Goal: Transaction & Acquisition: Book appointment/travel/reservation

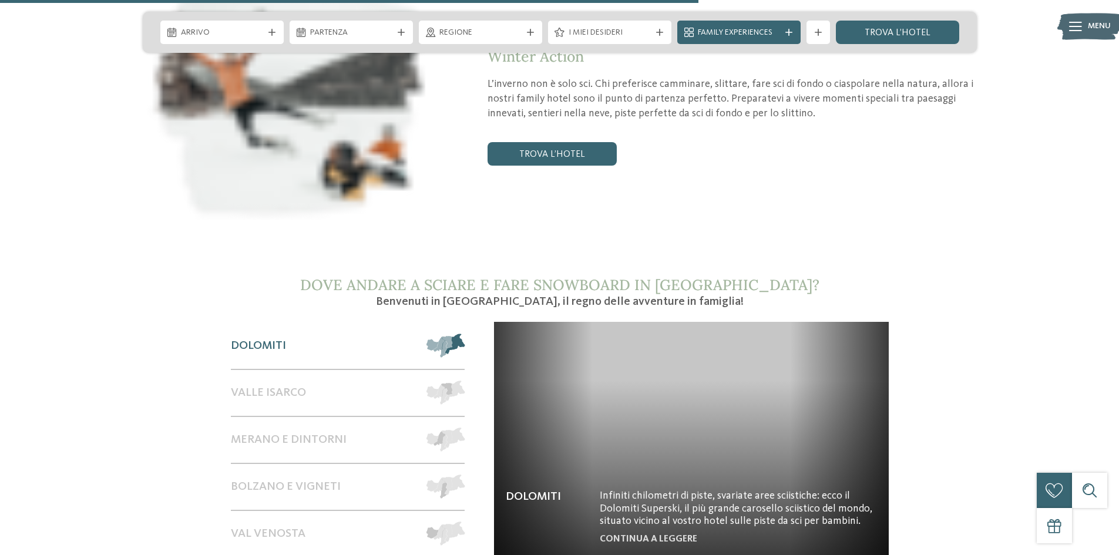
scroll to position [1998, 0]
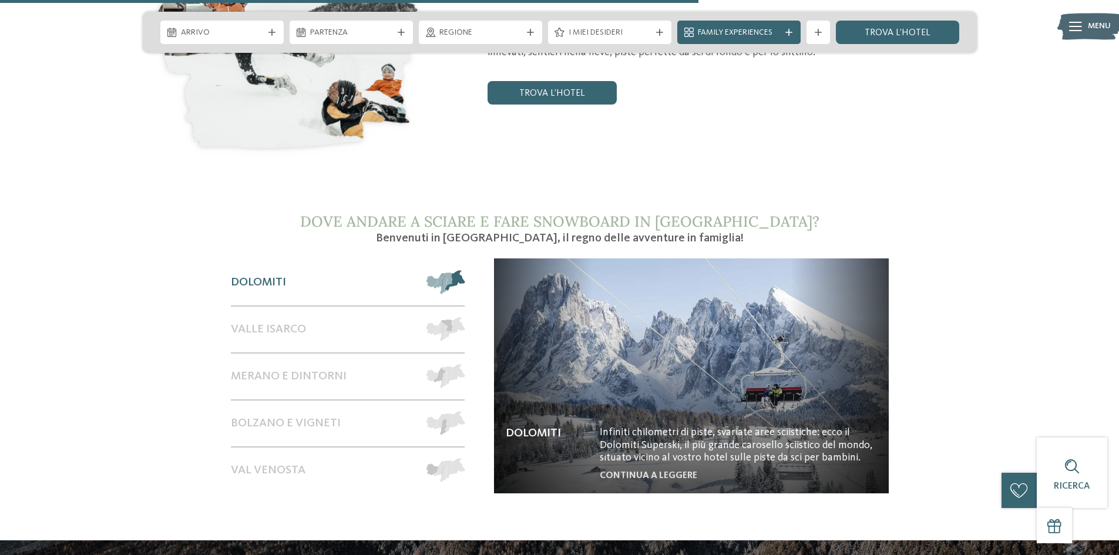
click at [259, 283] on span "Dolomiti" at bounding box center [258, 283] width 55 height 14
click at [465, 280] on span at bounding box center [465, 282] width 0 height 24
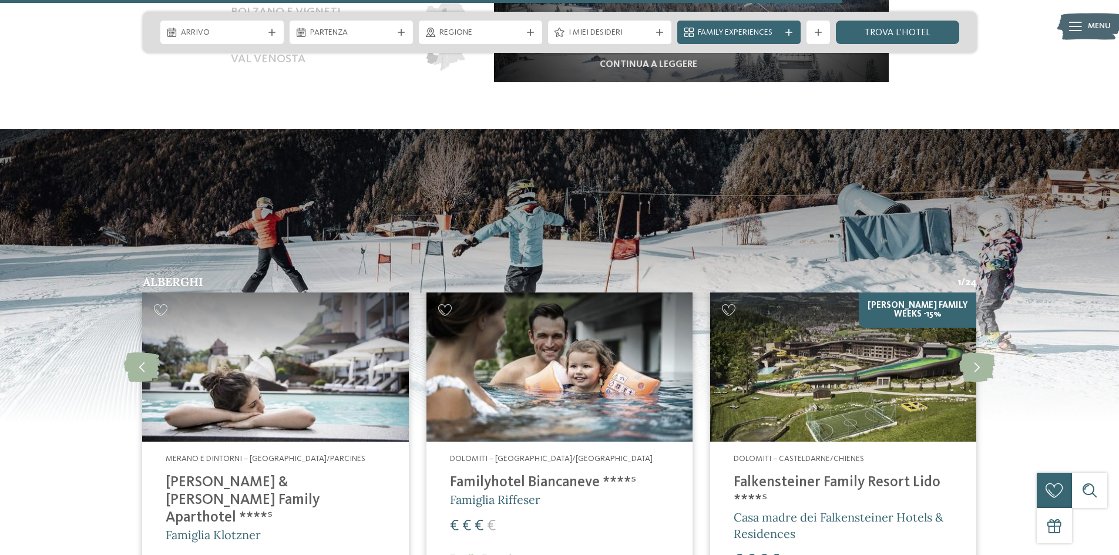
scroll to position [2586, 0]
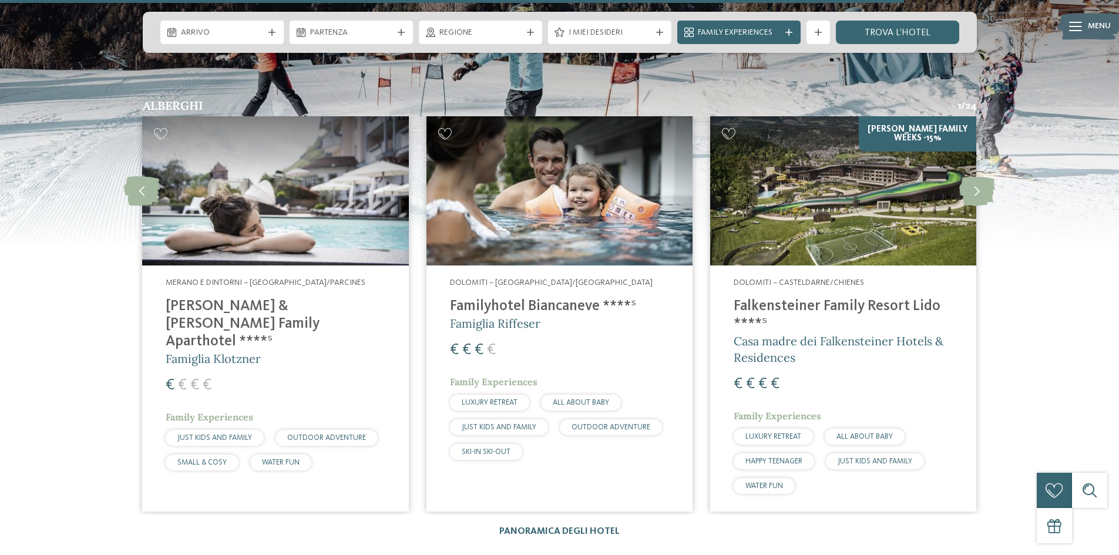
click at [222, 298] on h4 "[PERSON_NAME] & [PERSON_NAME] Family Aparthotel ****ˢ" at bounding box center [275, 324] width 219 height 53
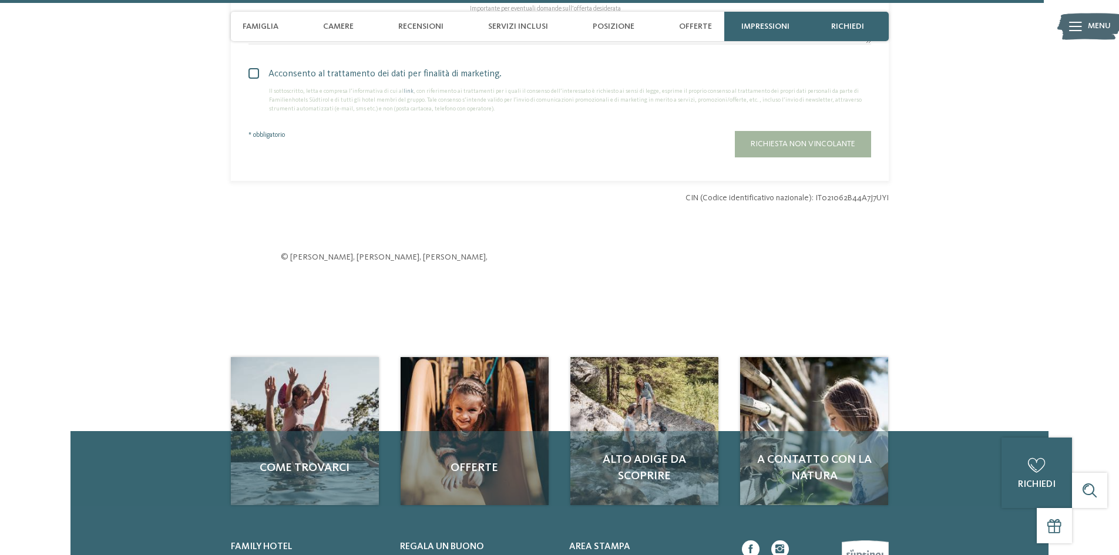
scroll to position [3408, 0]
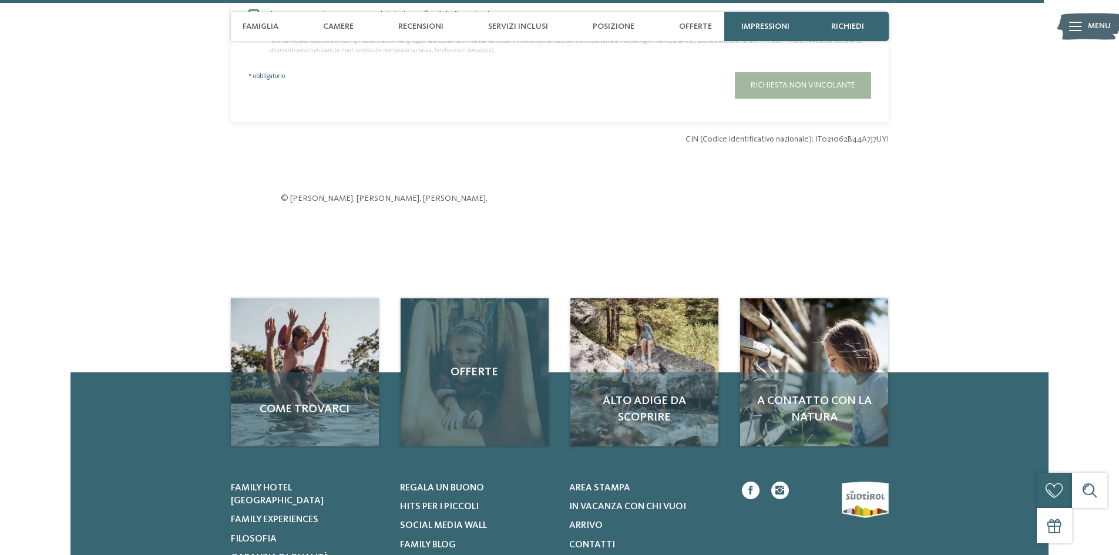
click at [491, 314] on div "Offerte" at bounding box center [475, 373] width 148 height 148
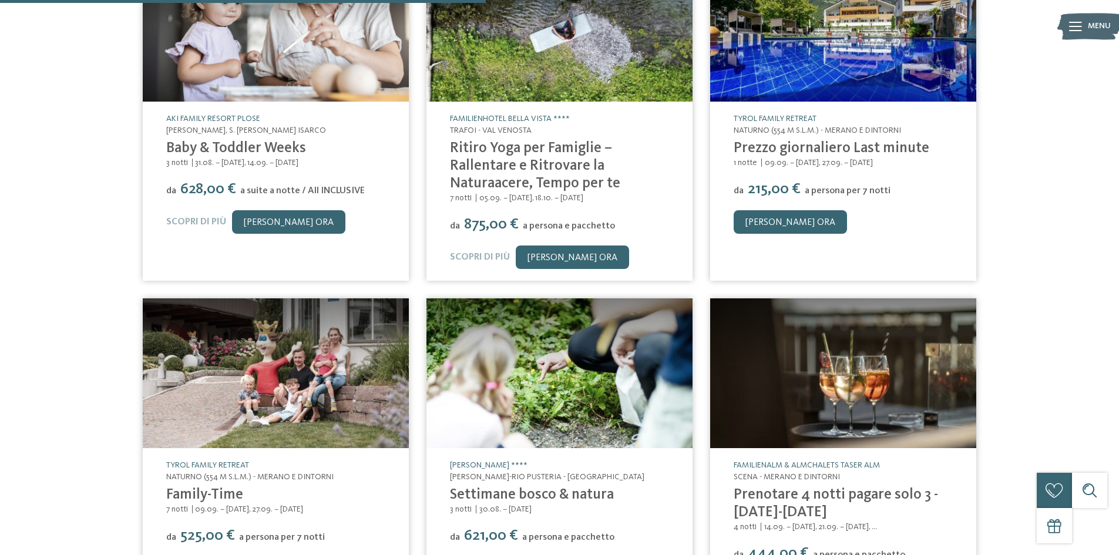
scroll to position [588, 0]
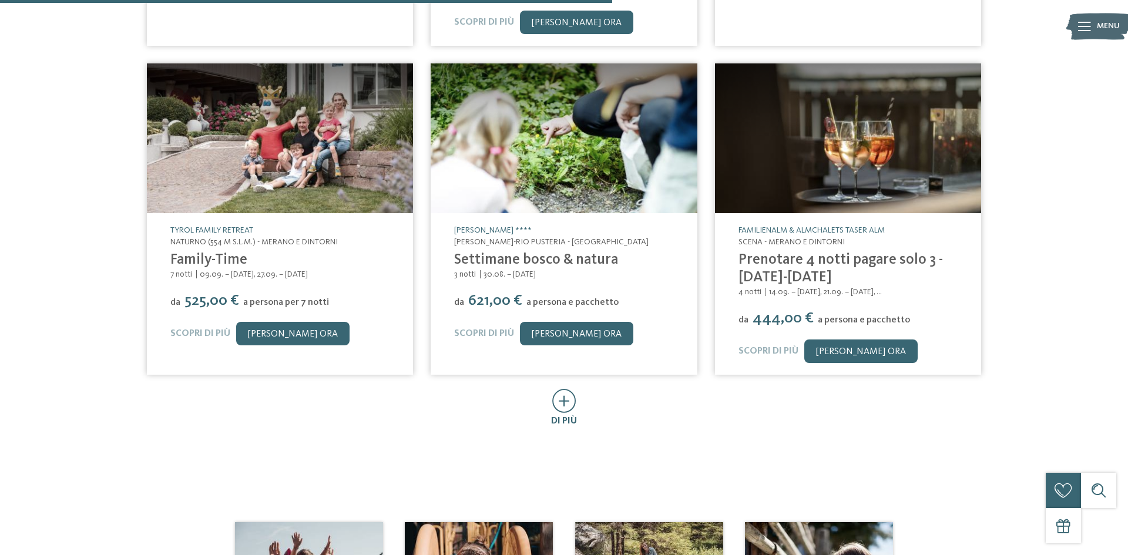
click at [0, 0] on icon at bounding box center [0, 0] width 0 height 0
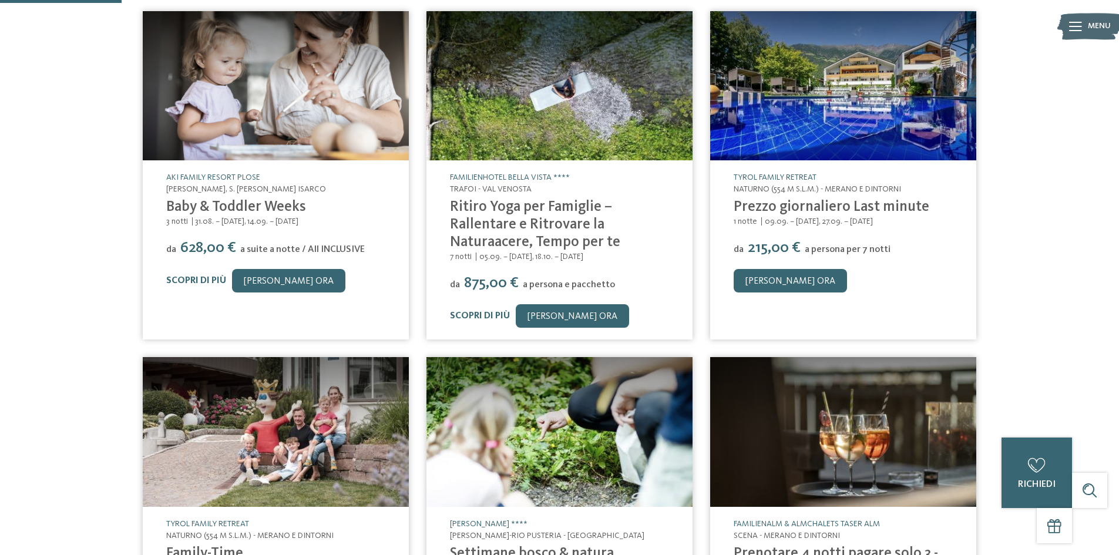
scroll to position [0, 0]
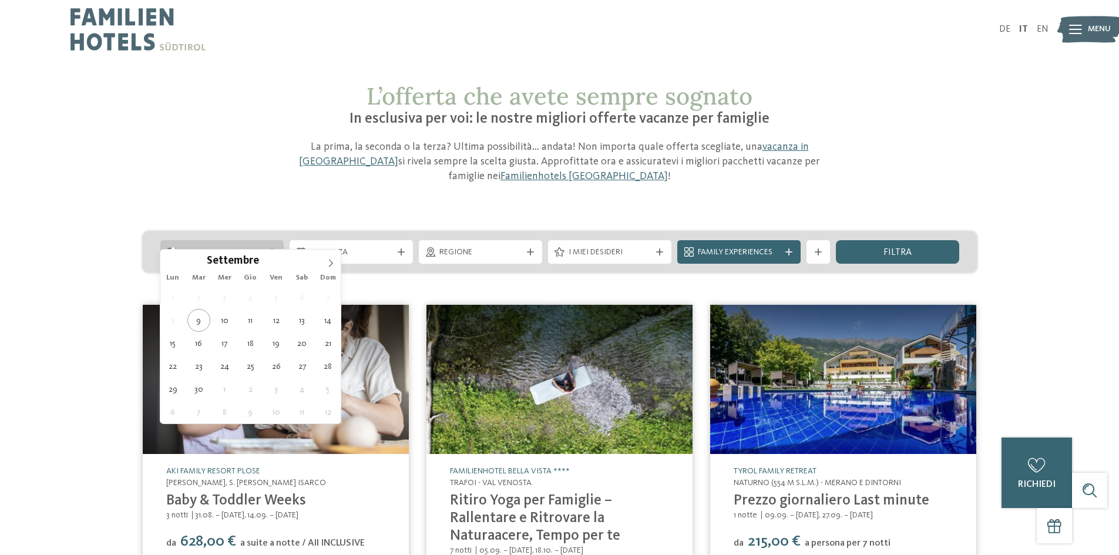
click at [273, 249] on icon at bounding box center [272, 252] width 7 height 7
click at [332, 264] on icon at bounding box center [331, 263] width 8 height 8
click at [331, 264] on icon at bounding box center [331, 264] width 4 height 8
type div "[DATE]"
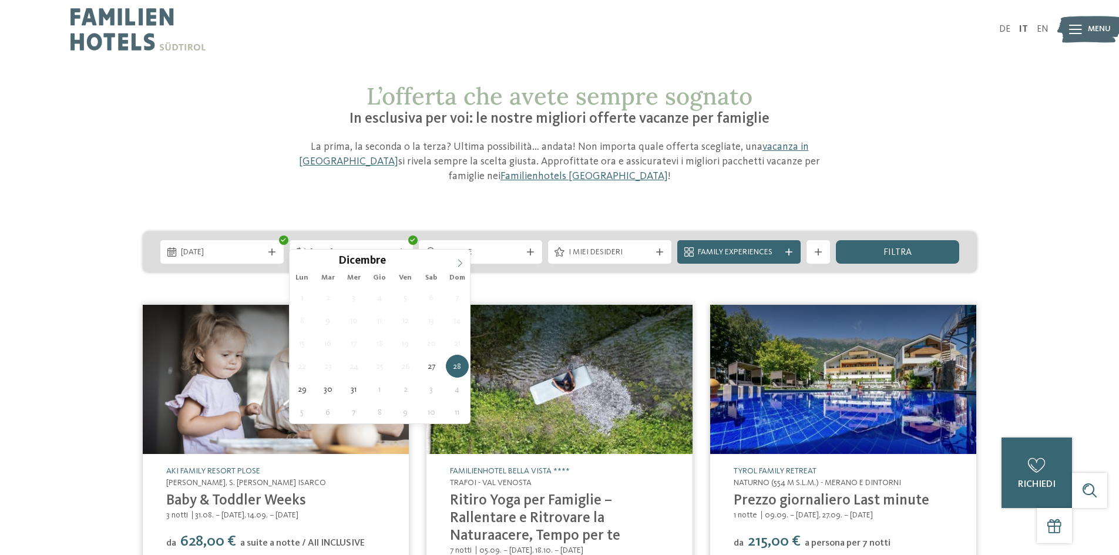
type input "****"
click at [459, 264] on icon at bounding box center [460, 263] width 8 height 8
type div "[DATE]"
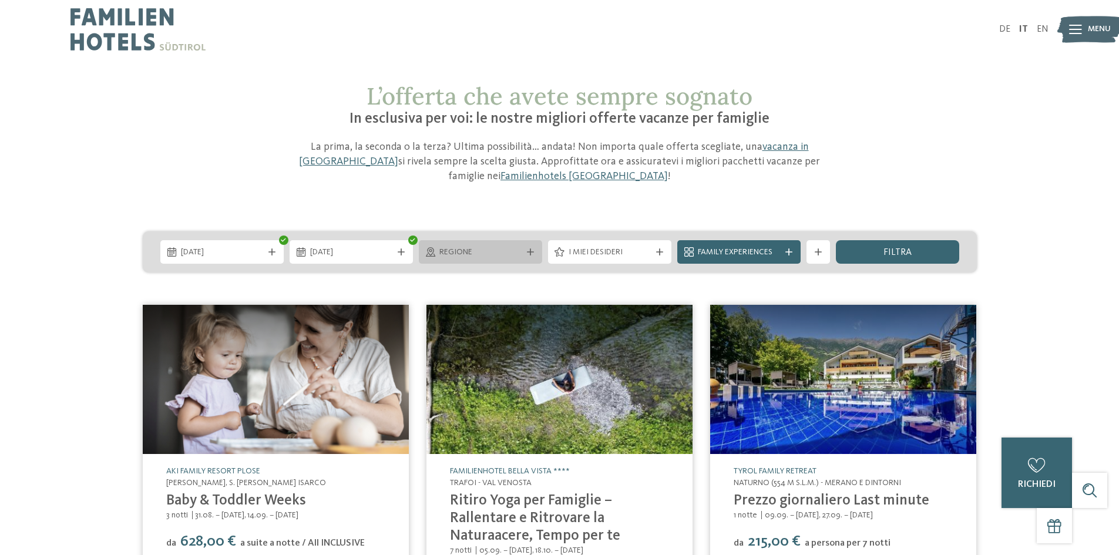
click at [522, 246] on div "Regione" at bounding box center [481, 252] width 88 height 13
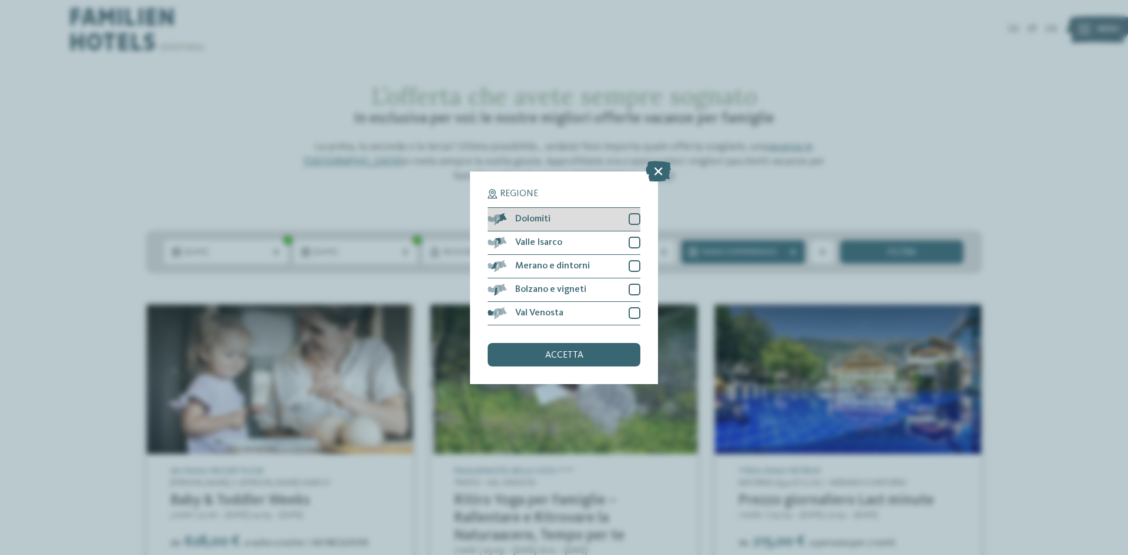
click at [631, 219] on div at bounding box center [635, 219] width 12 height 12
click at [584, 352] on div "accetta" at bounding box center [564, 355] width 153 height 24
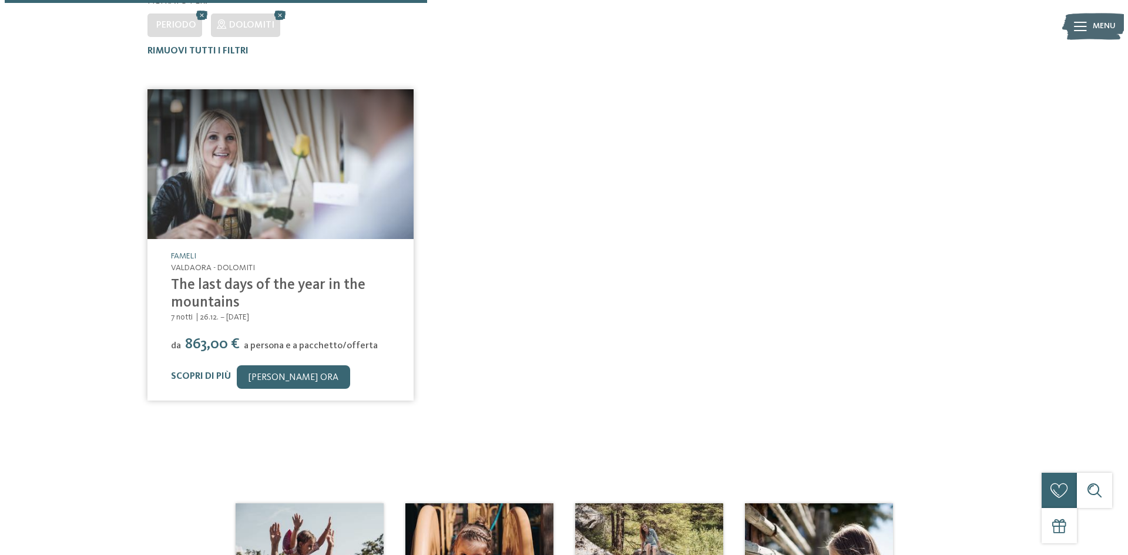
scroll to position [288, 0]
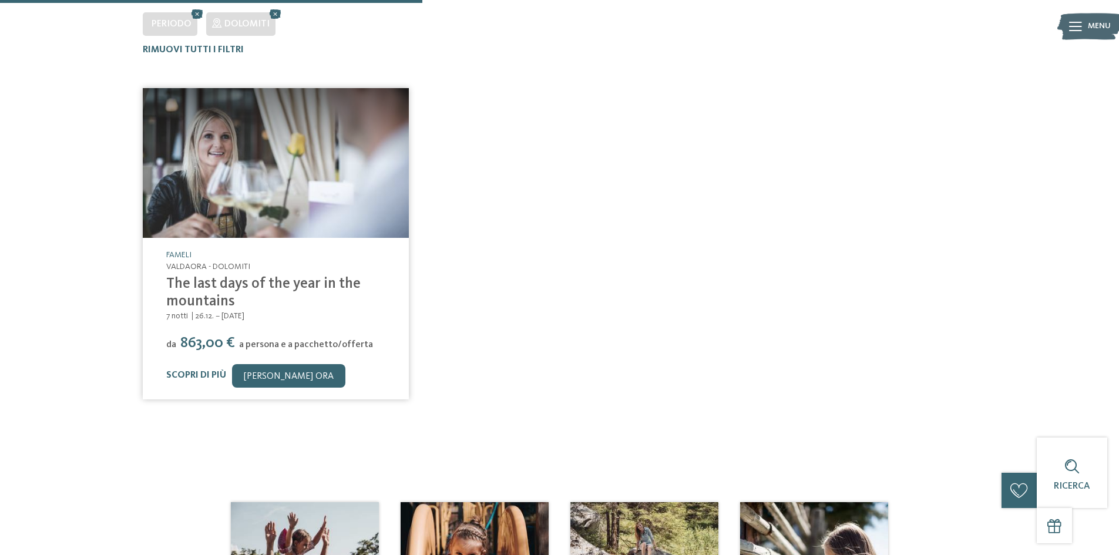
click at [237, 168] on img at bounding box center [276, 163] width 266 height 150
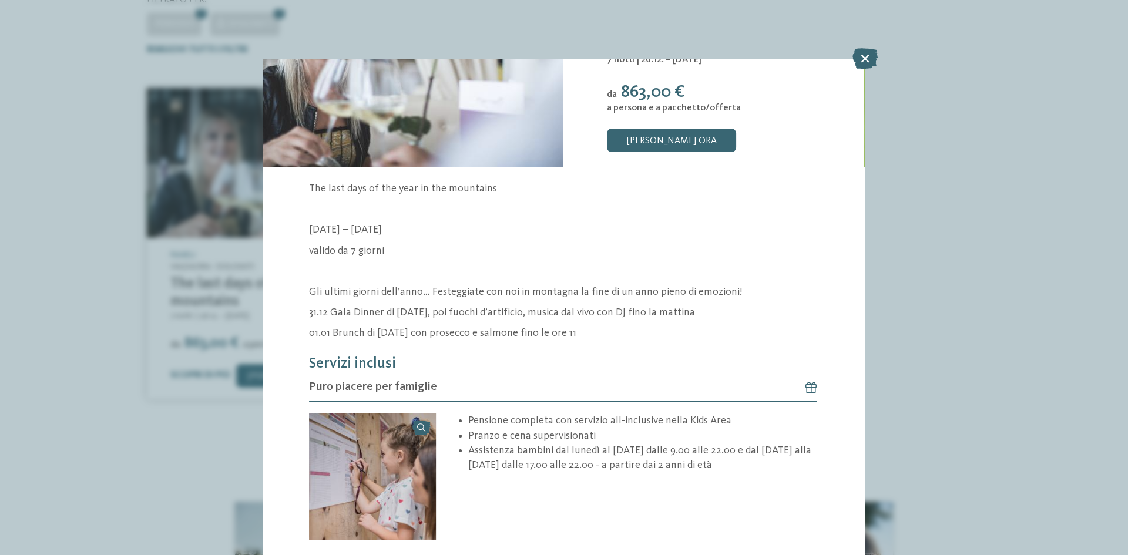
scroll to position [319, 0]
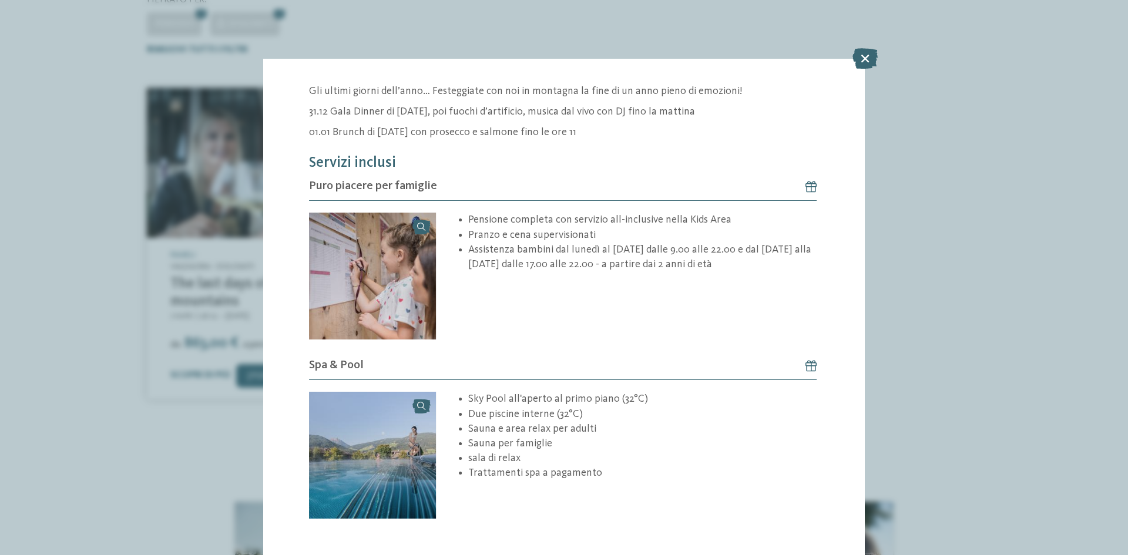
click at [810, 185] on icon at bounding box center [805, 186] width 23 height 12
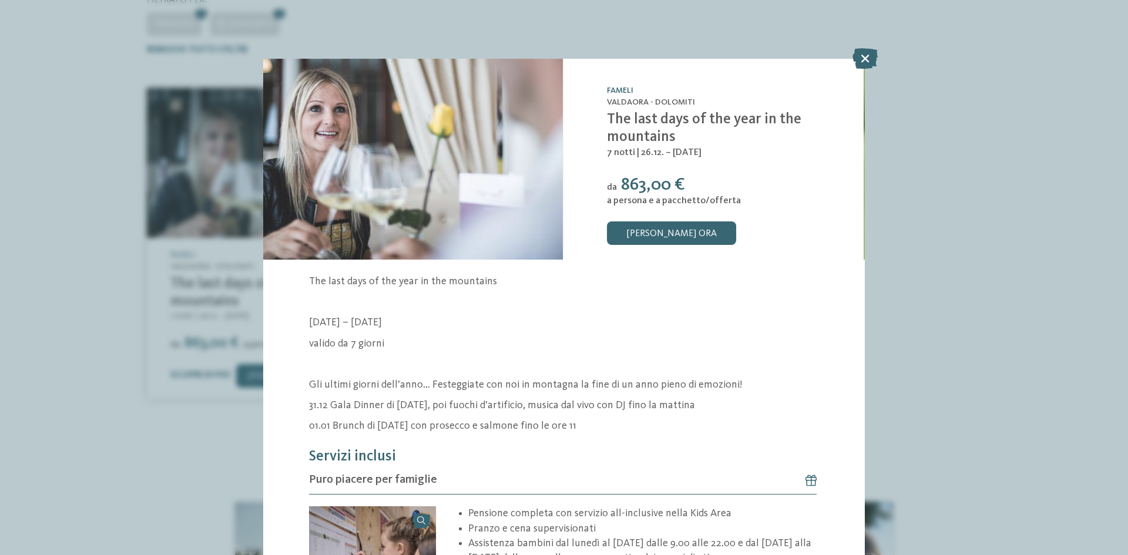
scroll to position [0, 0]
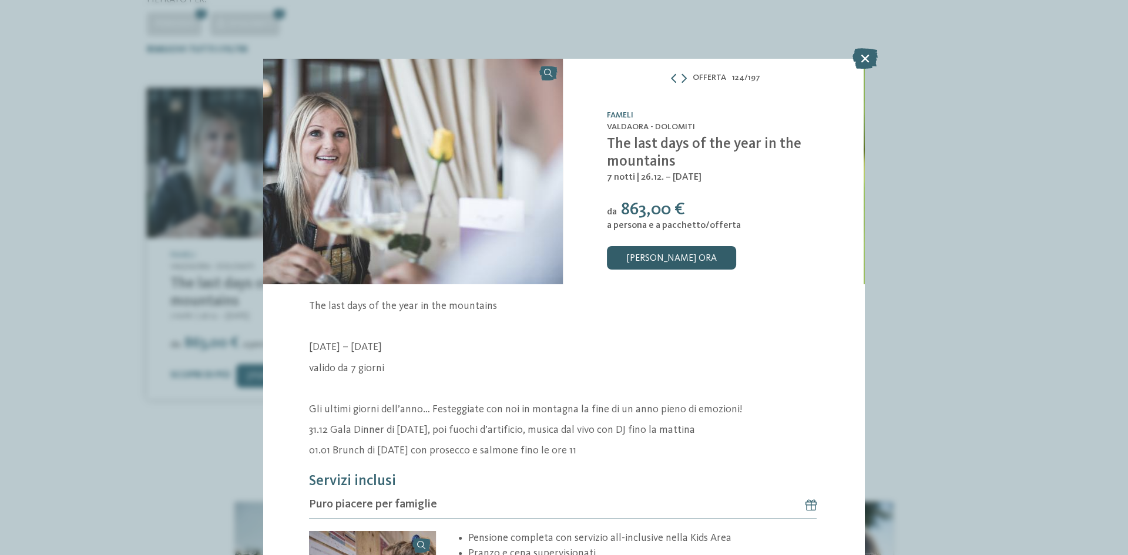
click at [667, 253] on link "[PERSON_NAME] ora" at bounding box center [671, 258] width 129 height 24
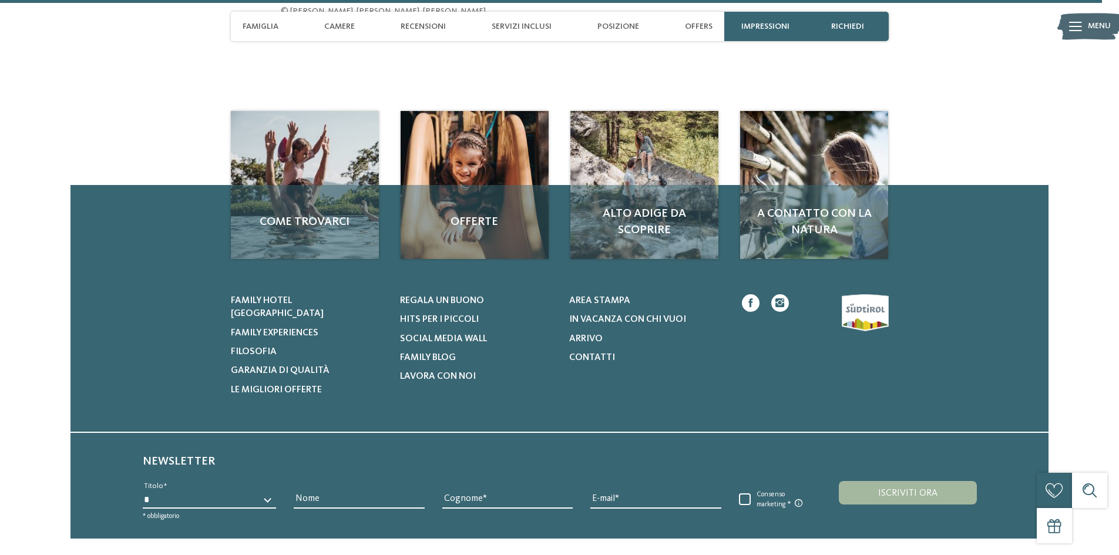
scroll to position [3862, 0]
